Goal: Find specific page/section: Find specific page/section

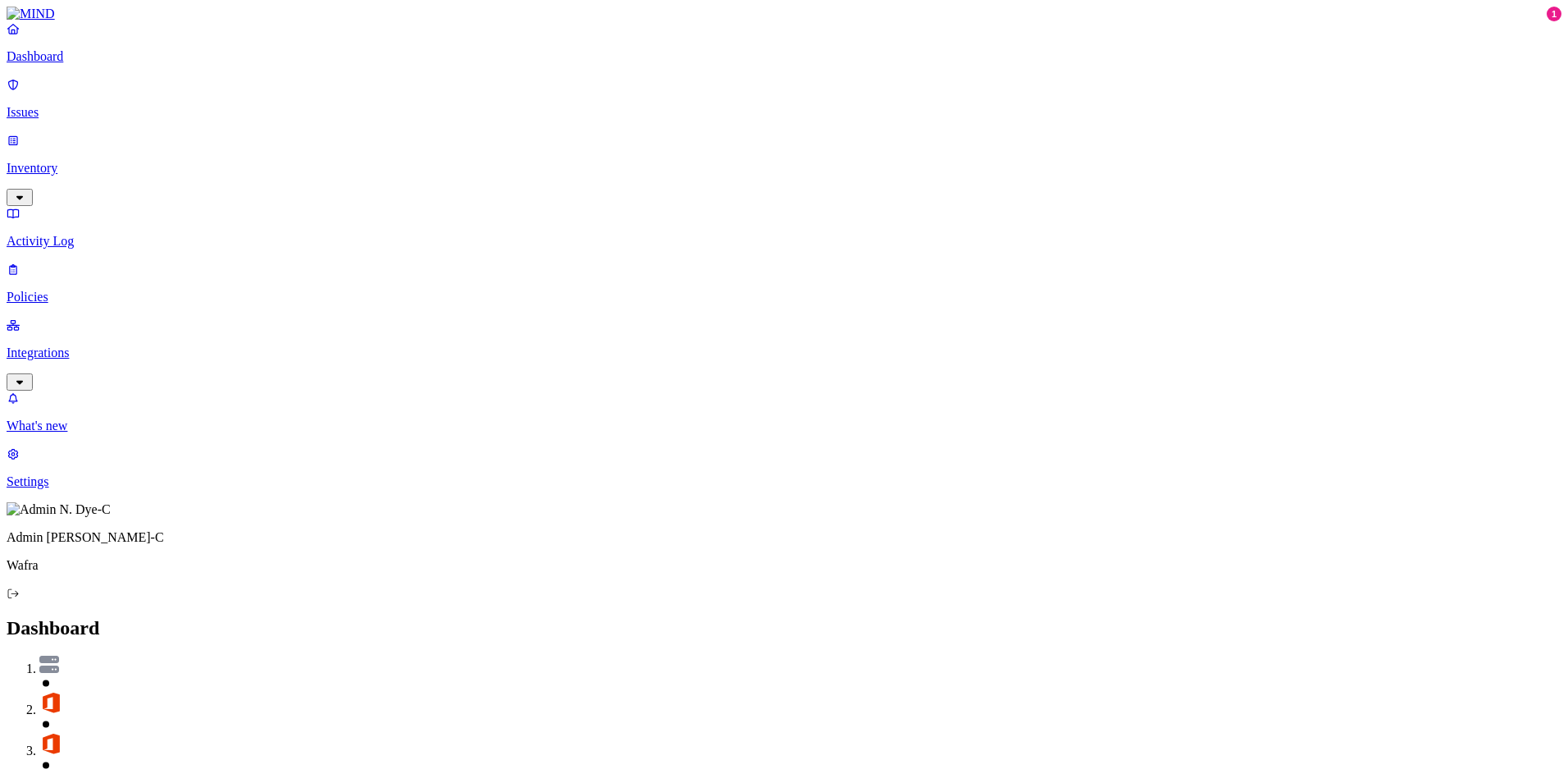
click at [77, 234] on p "Activity Log" at bounding box center [784, 241] width 1555 height 15
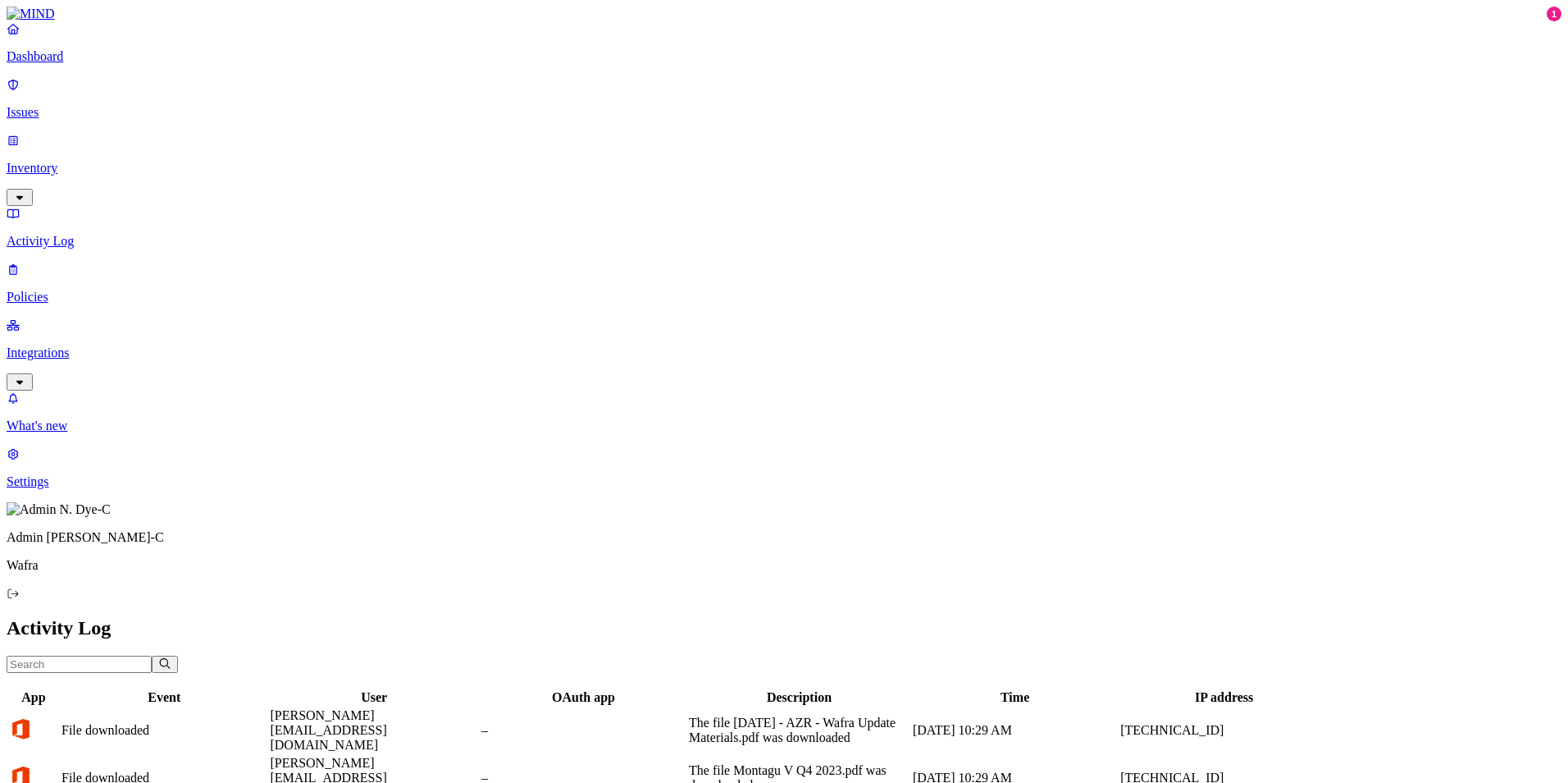
drag, startPoint x: 1101, startPoint y: 88, endPoint x: 1260, endPoint y: 97, distance: 159.3
click at [936, 705] on div at bounding box center [826, 705] width 220 height 0
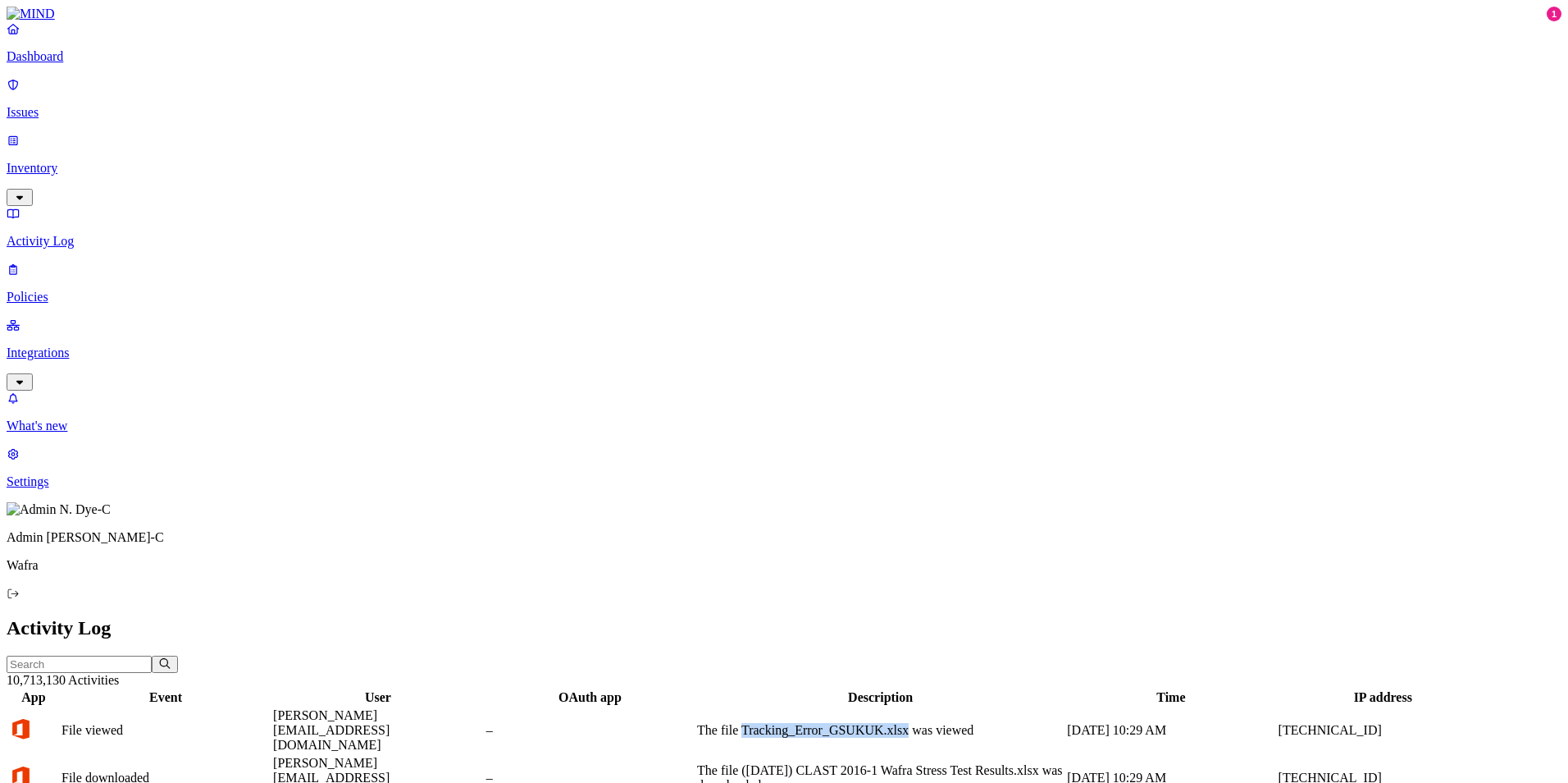
drag, startPoint x: 940, startPoint y: 120, endPoint x: 1076, endPoint y: 122, distance: 136.0
click at [1063, 723] on div "The file Tracking_Error_GSUKUK.xlsx was viewed" at bounding box center [880, 730] width 367 height 15
drag, startPoint x: 1334, startPoint y: 181, endPoint x: 1312, endPoint y: 652, distance: 471.5
drag, startPoint x: 1194, startPoint y: 61, endPoint x: 1364, endPoint y: 61, distance: 170.0
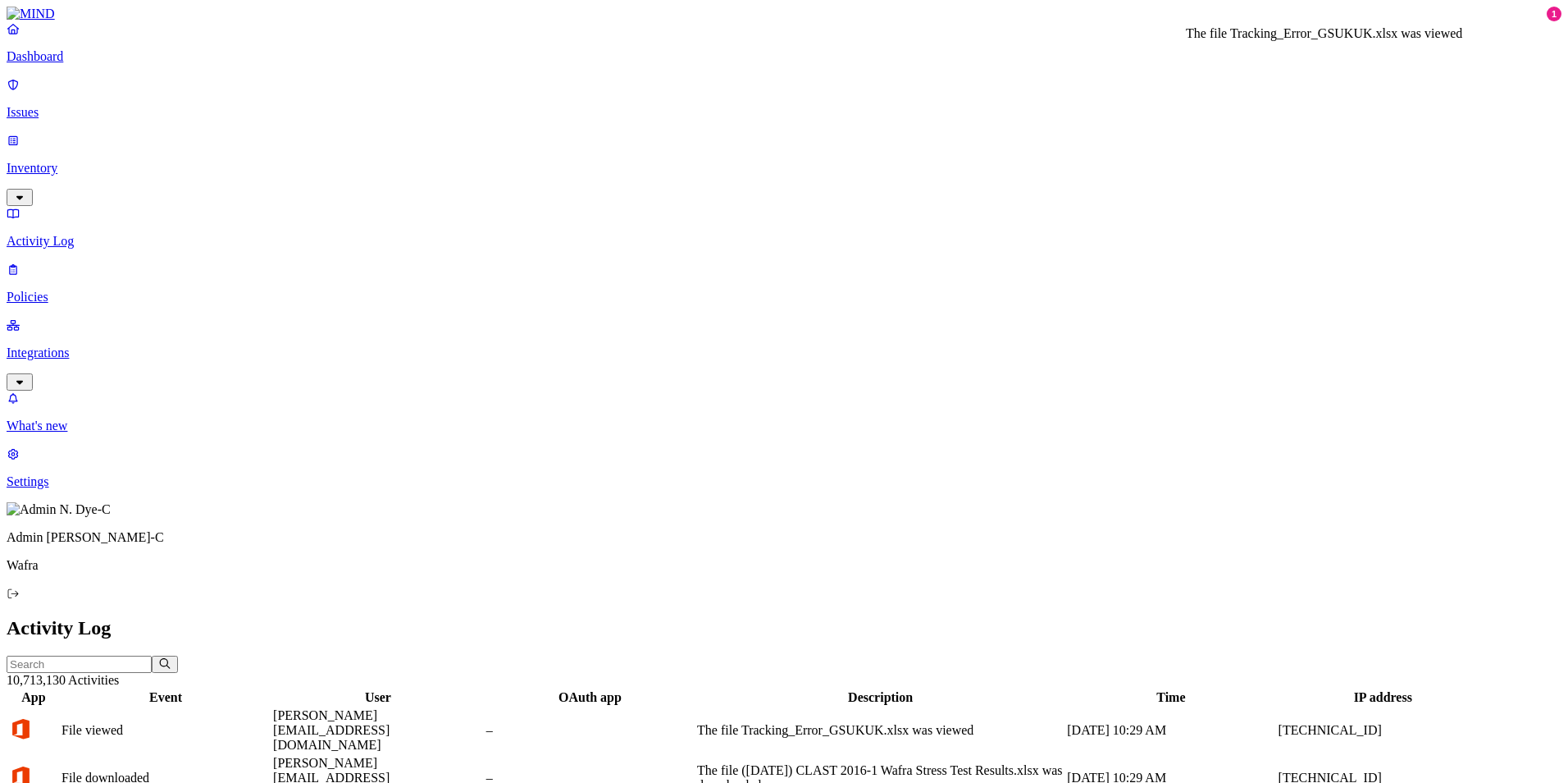
copy h3 "Tracking_Error_GSUKUK.xlsx"
